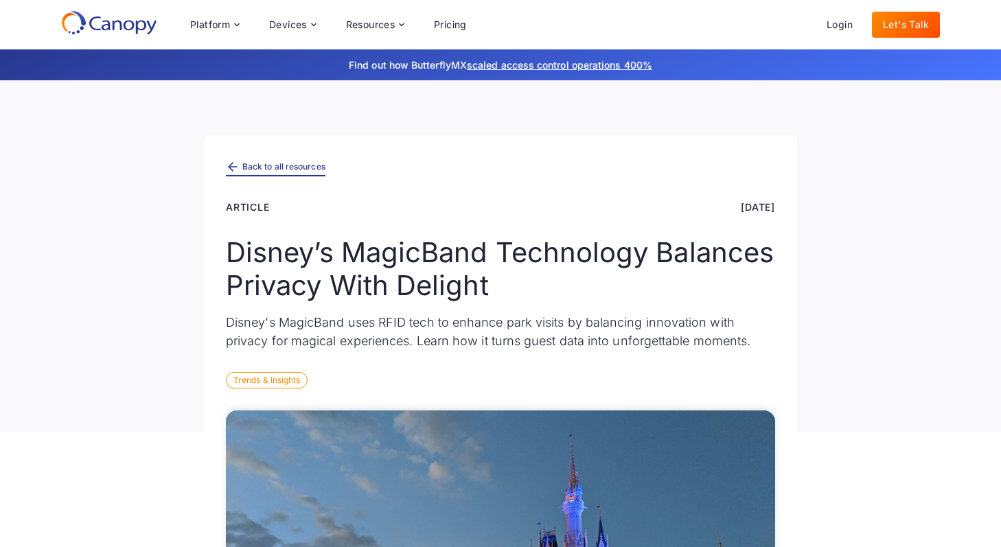
click at [253, 166] on div "Back to all resources" at bounding box center [283, 167] width 83 height 8
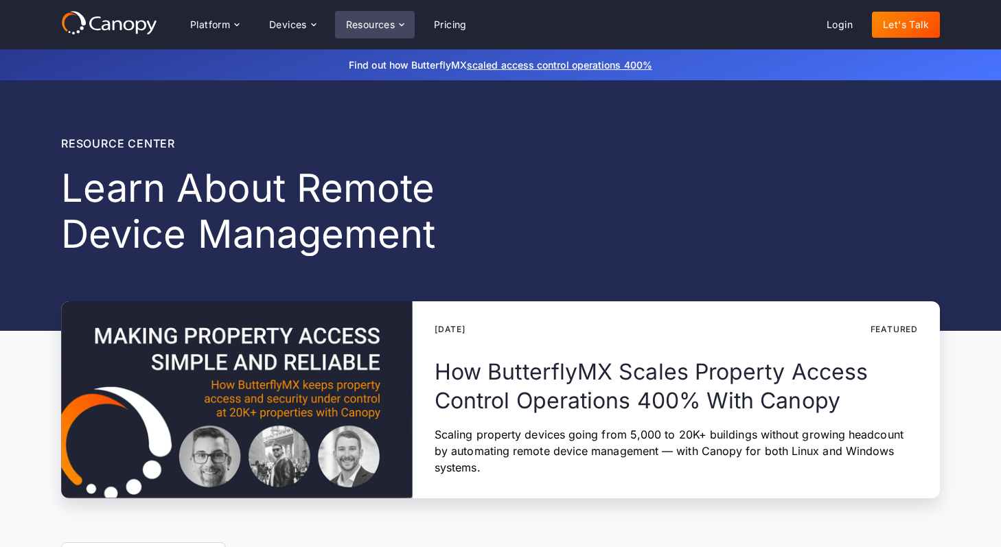
click at [368, 23] on div "Resources" at bounding box center [370, 25] width 49 height 10
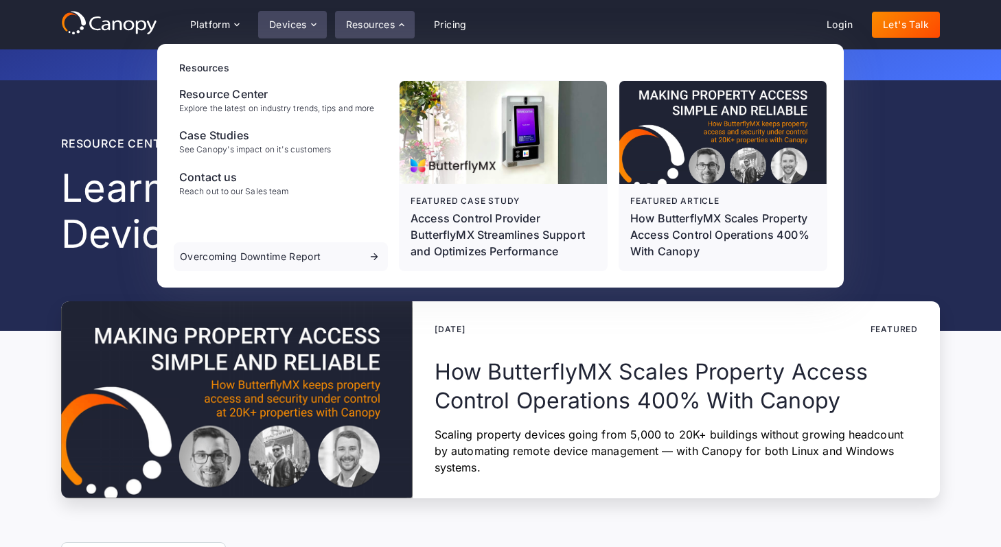
click at [306, 21] on div "Devices" at bounding box center [288, 25] width 38 height 10
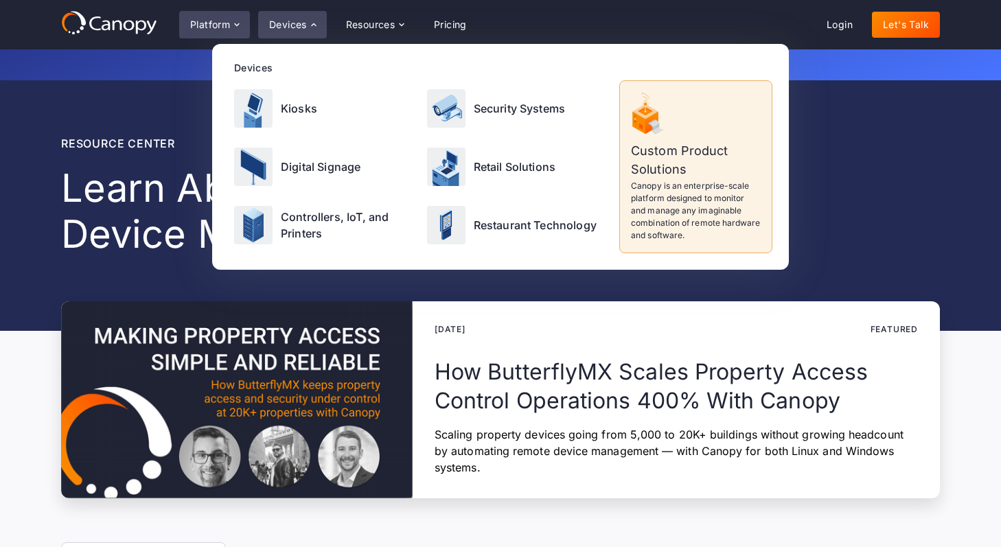
click at [229, 28] on div "Platform" at bounding box center [210, 25] width 40 height 10
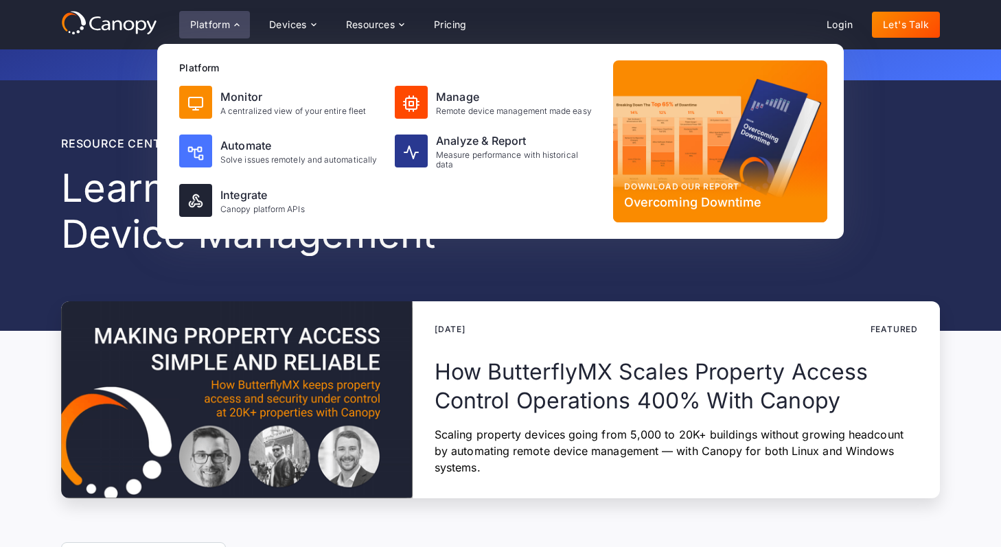
click at [87, 277] on div "Resource center Learn About Remote Device Management June 17, 2025 Featured How…" at bounding box center [500, 316] width 879 height 363
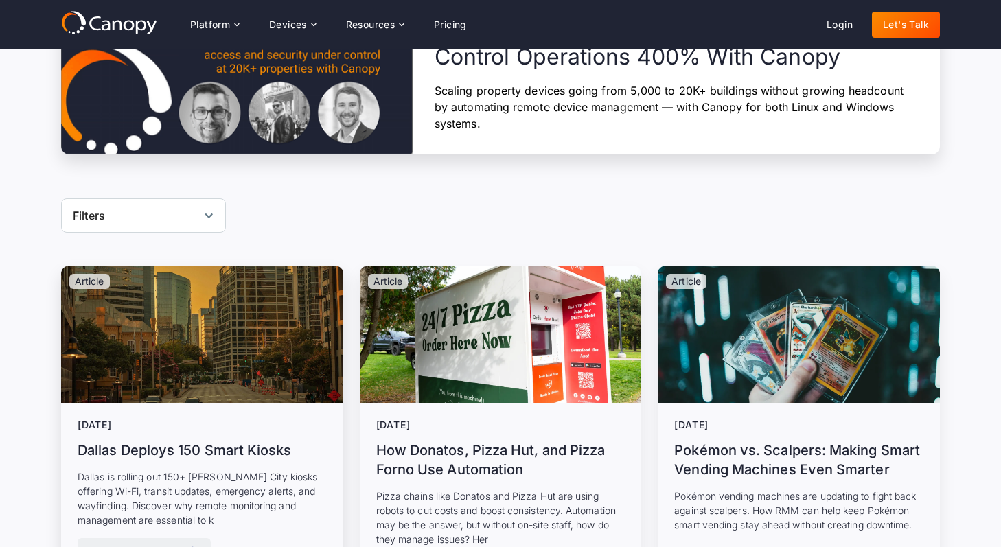
scroll to position [323, 0]
